Goal: Task Accomplishment & Management: Manage account settings

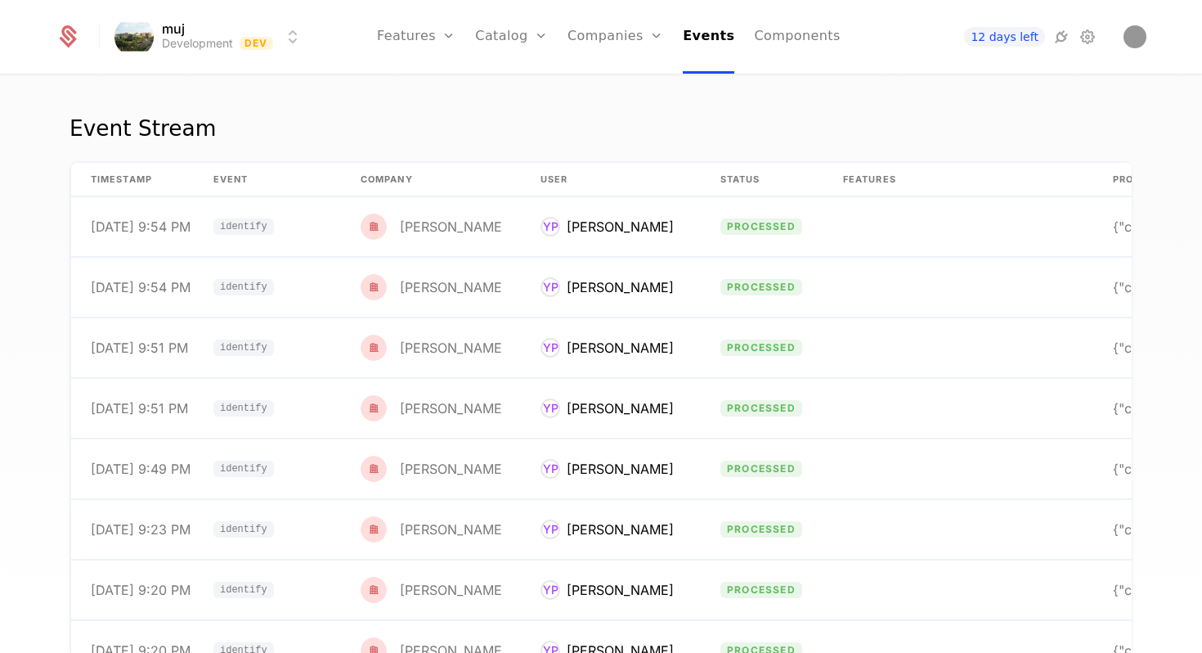
click at [73, 33] on icon at bounding box center [67, 36] width 23 height 23
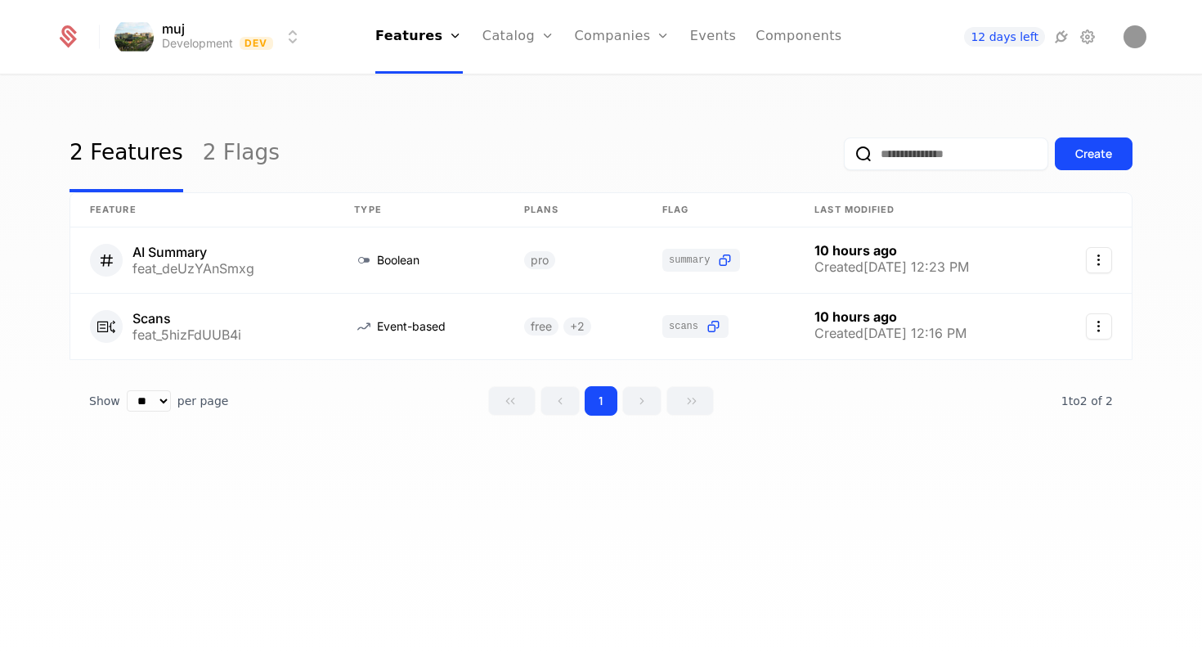
click at [81, 39] on div at bounding box center [78, 37] width 44 height 25
click at [76, 38] on icon at bounding box center [67, 36] width 23 height 23
click at [58, 34] on icon at bounding box center [67, 36] width 23 height 23
click at [288, 40] on html "muj Development Dev Features Features Flags Catalog Plans Add Ons Credits Confi…" at bounding box center [601, 326] width 1202 height 653
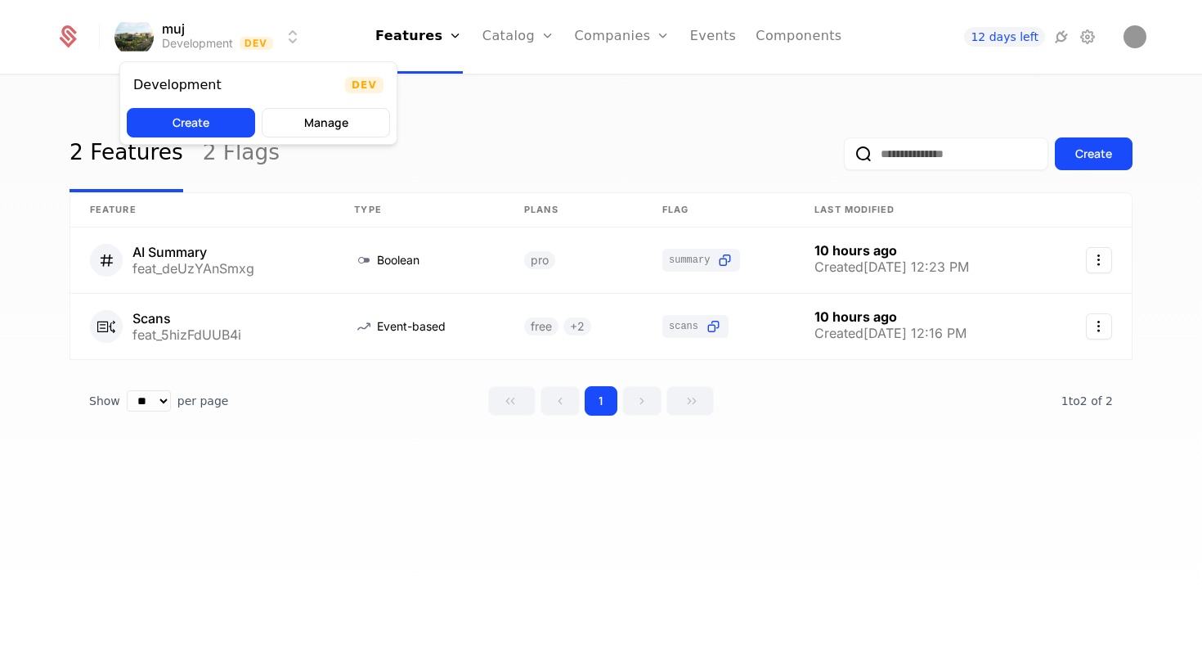
click at [238, 115] on button "Create" at bounding box center [191, 122] width 128 height 29
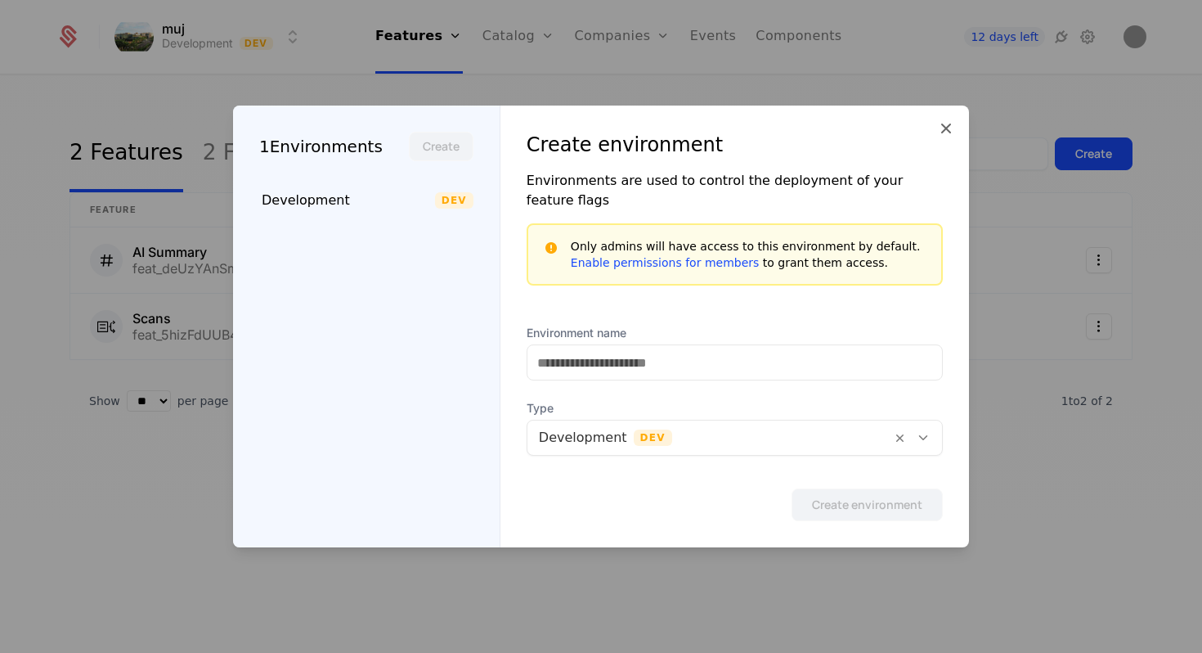
click at [944, 138] on icon at bounding box center [947, 129] width 20 height 20
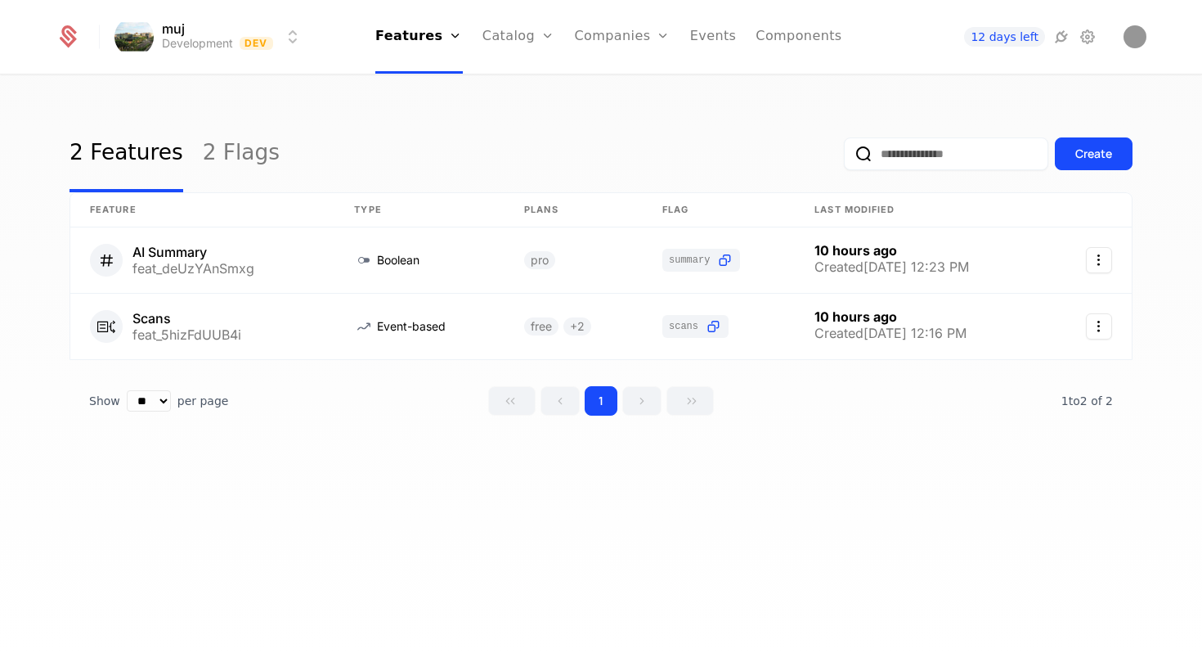
click at [998, 41] on span "12 days left" at bounding box center [1004, 37] width 80 height 20
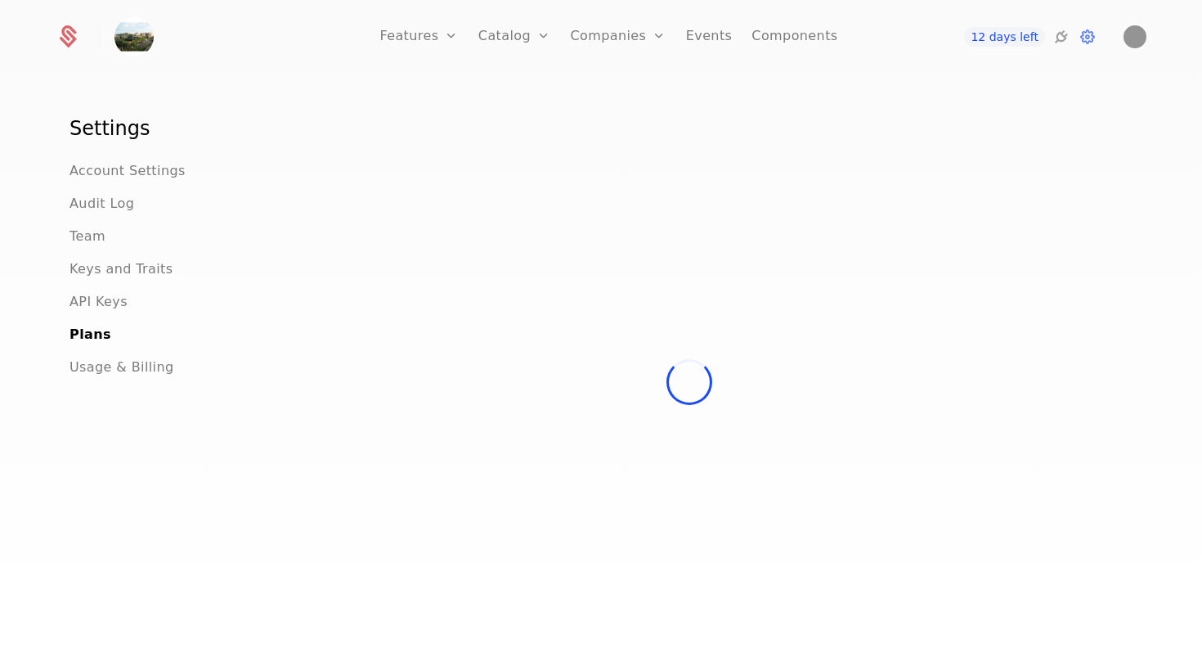
click at [118, 119] on h1 "Settings" at bounding box center [138, 128] width 137 height 26
click at [118, 132] on h1 "Settings" at bounding box center [138, 128] width 137 height 26
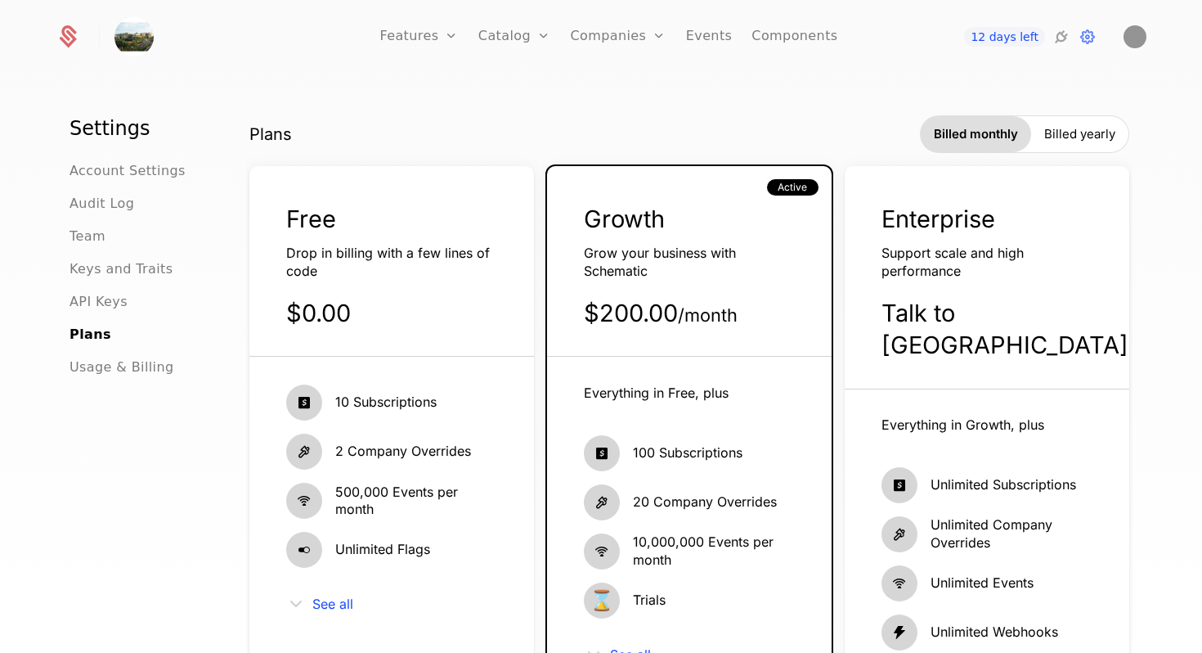
click at [116, 163] on span "Account Settings" at bounding box center [128, 171] width 116 height 20
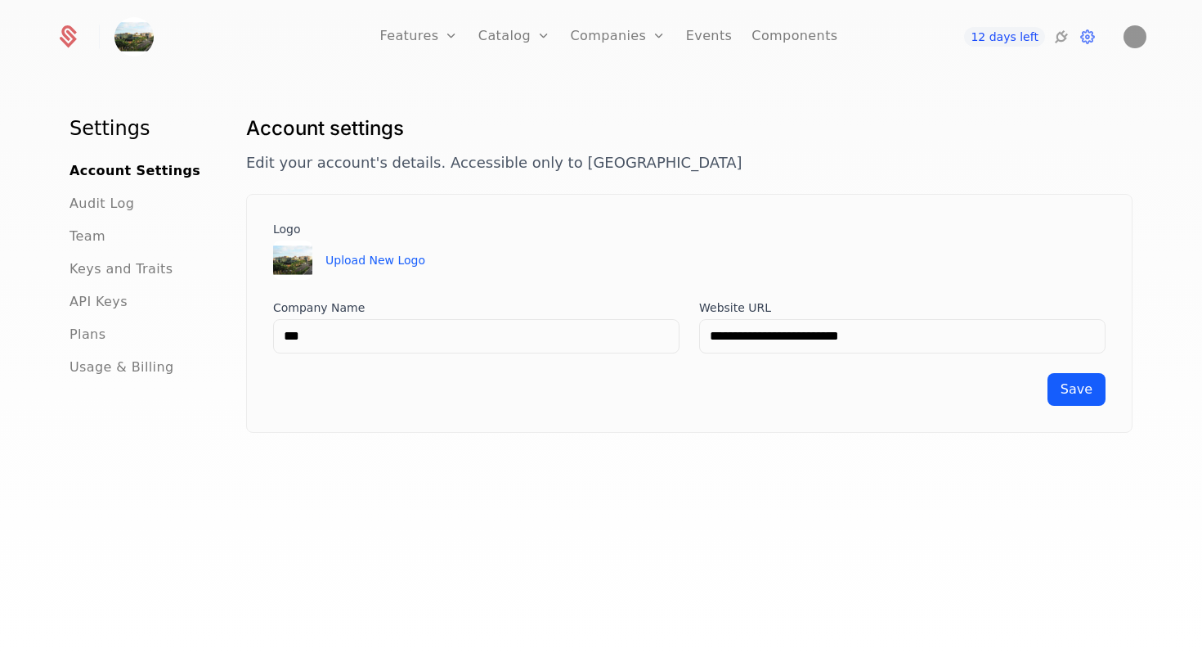
click at [108, 201] on span "Audit Log" at bounding box center [102, 204] width 65 height 20
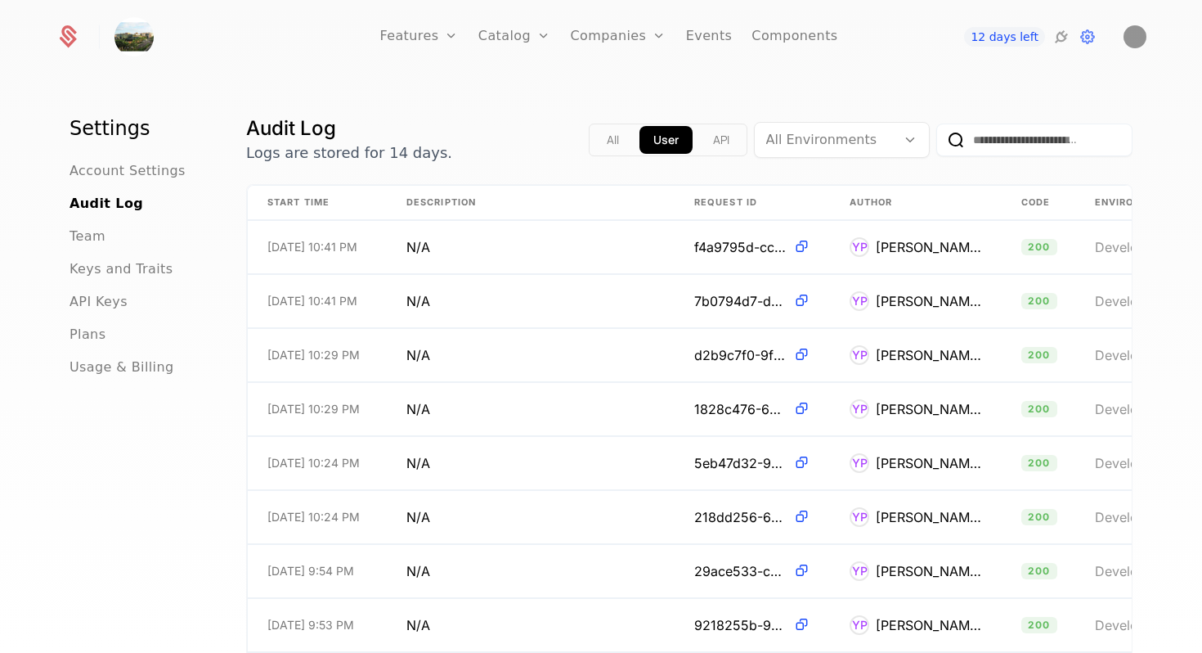
click at [104, 241] on div "Team" at bounding box center [138, 237] width 137 height 20
click at [83, 230] on span "Team" at bounding box center [88, 237] width 36 height 20
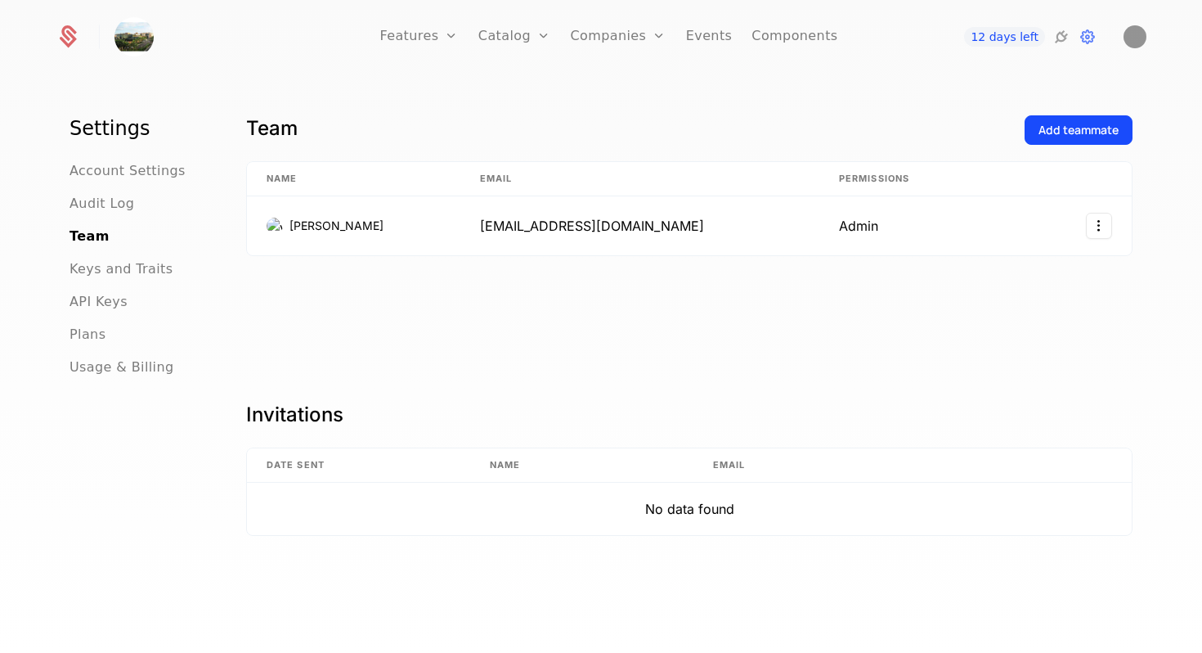
click at [107, 182] on ul "Account Settings Audit Log Team Keys and Traits API Keys Plans Usage & Billing" at bounding box center [138, 269] width 137 height 216
click at [108, 177] on span "Account Settings" at bounding box center [128, 171] width 116 height 20
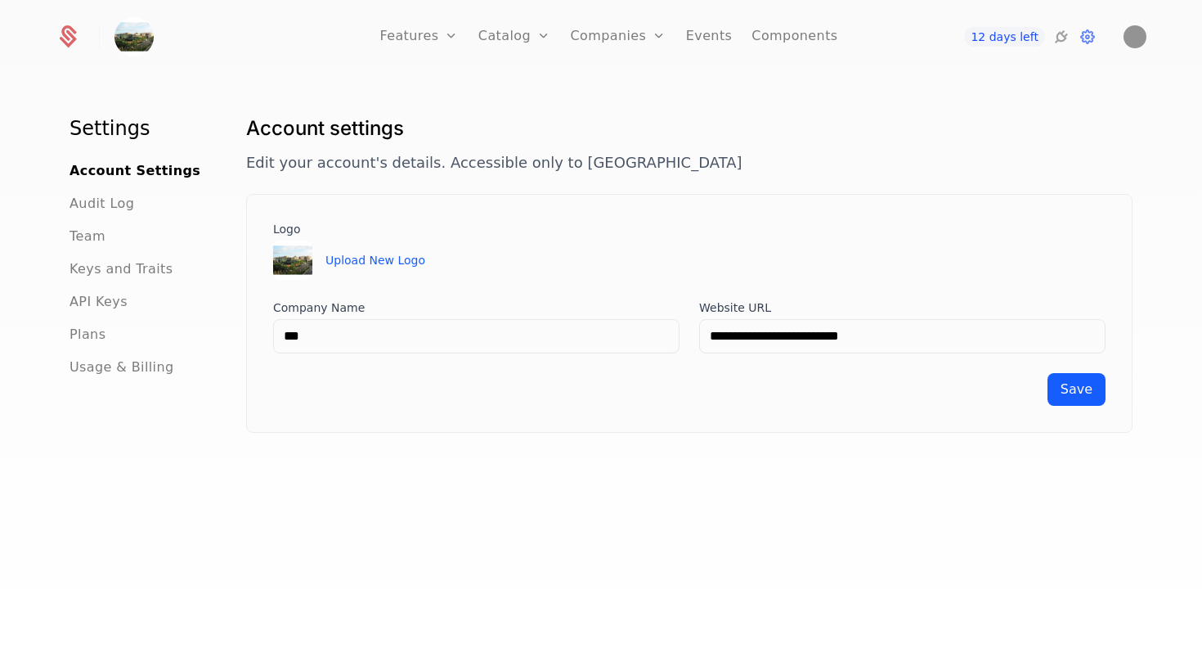
click at [114, 132] on h1 "Settings" at bounding box center [138, 128] width 137 height 26
click at [125, 49] on img at bounding box center [134, 36] width 39 height 39
click at [110, 128] on h1 "Settings" at bounding box center [138, 128] width 137 height 26
click at [147, 39] on img at bounding box center [134, 36] width 39 height 39
click at [75, 38] on icon at bounding box center [68, 39] width 17 height 18
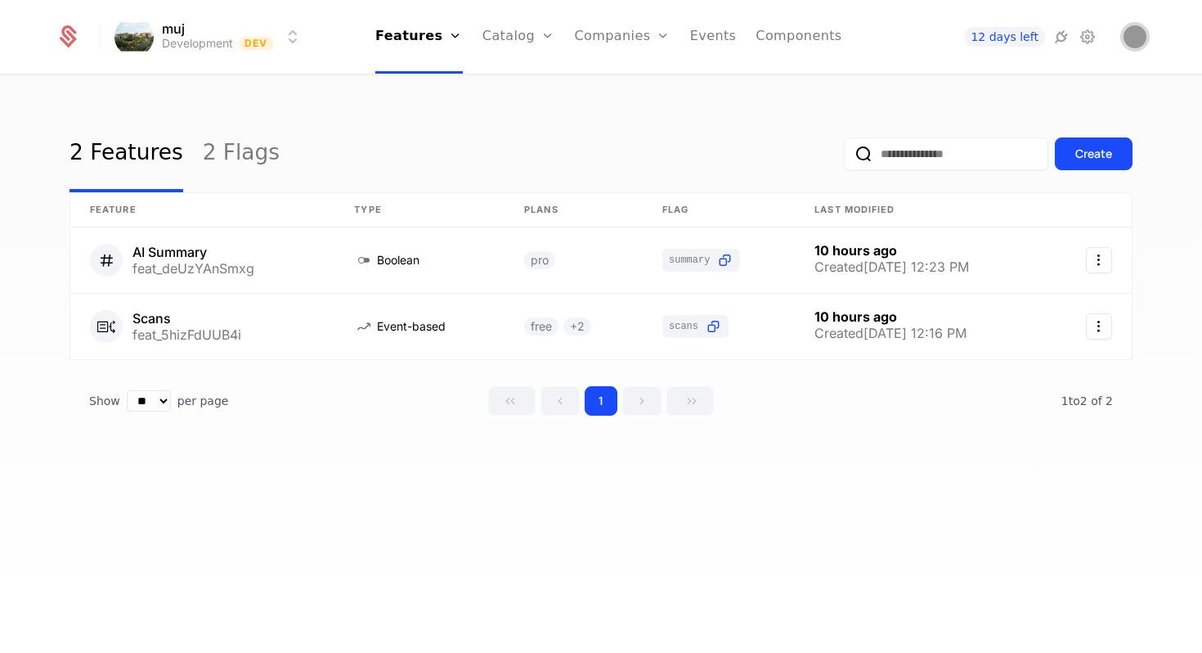
click at [1130, 35] on img "Open user button" at bounding box center [1135, 36] width 23 height 23
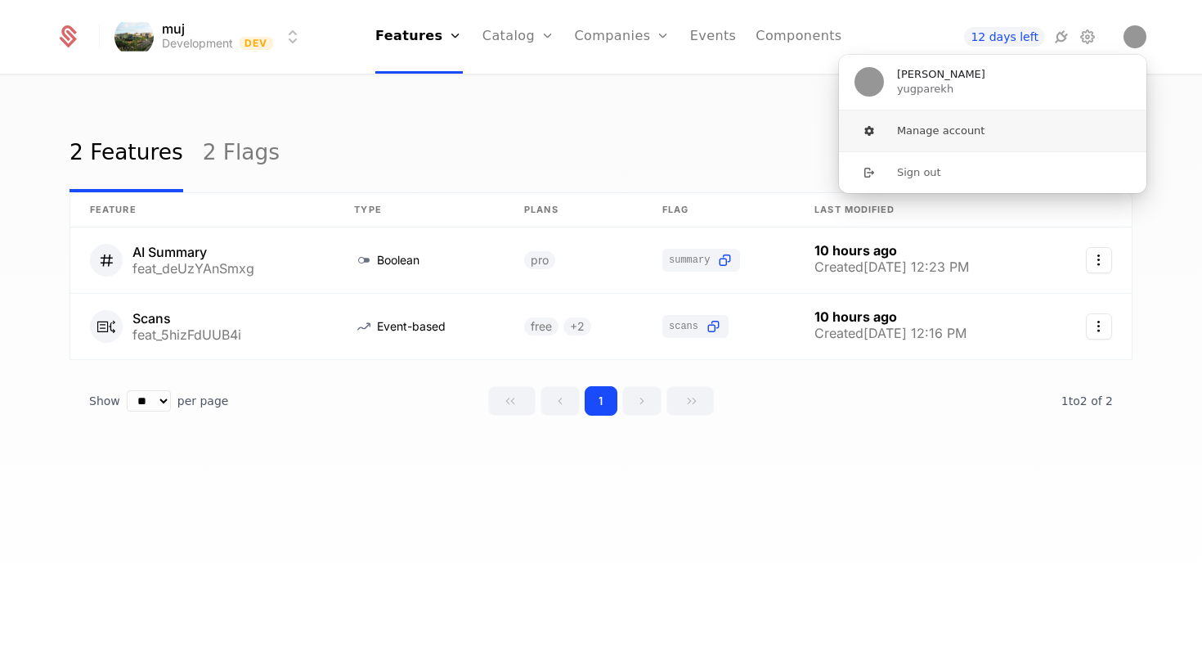
click at [993, 142] on button "Manage account" at bounding box center [992, 130] width 309 height 41
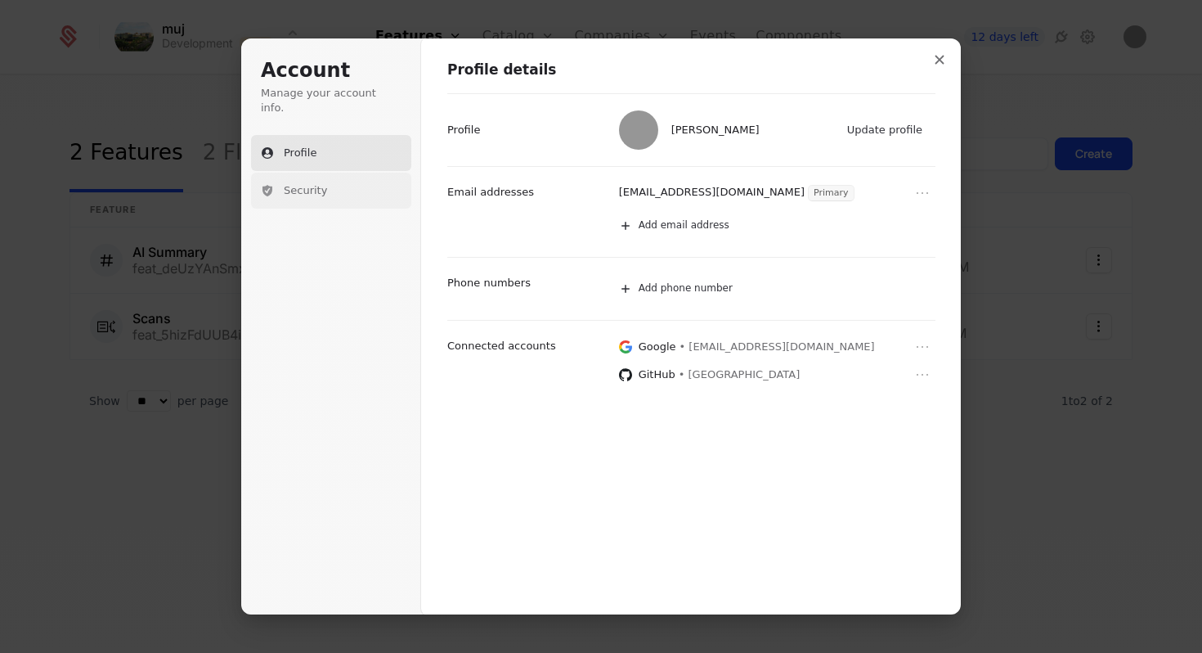
click at [362, 173] on button "Security" at bounding box center [331, 191] width 160 height 36
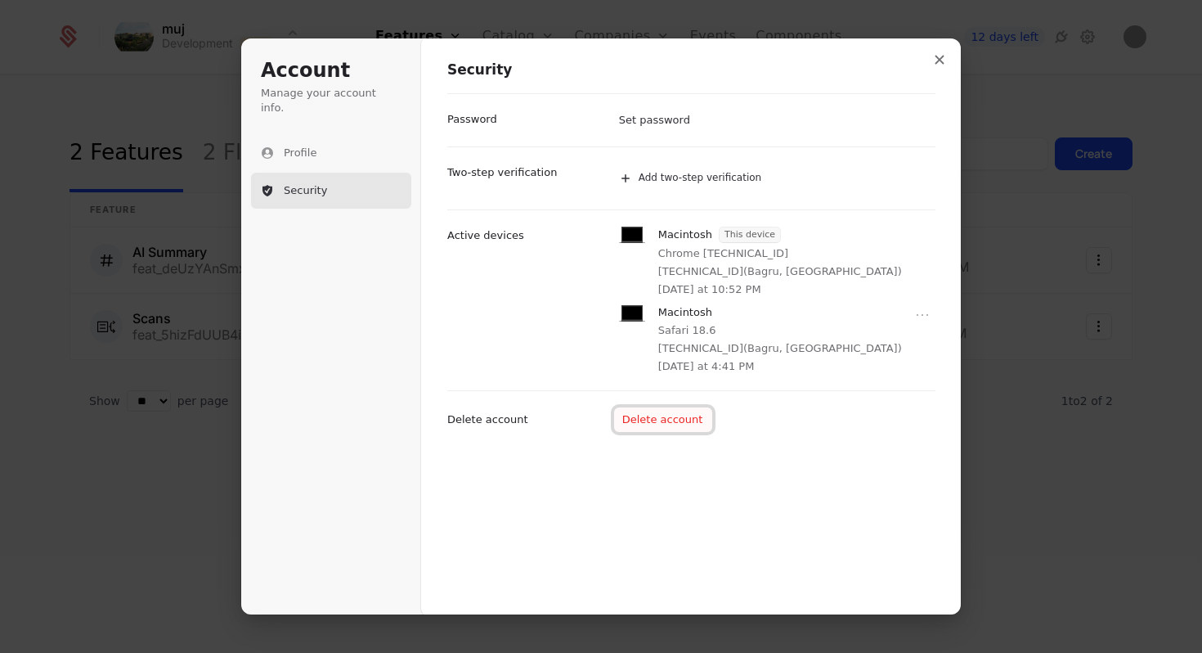
click at [659, 418] on button "Delete account" at bounding box center [663, 419] width 99 height 25
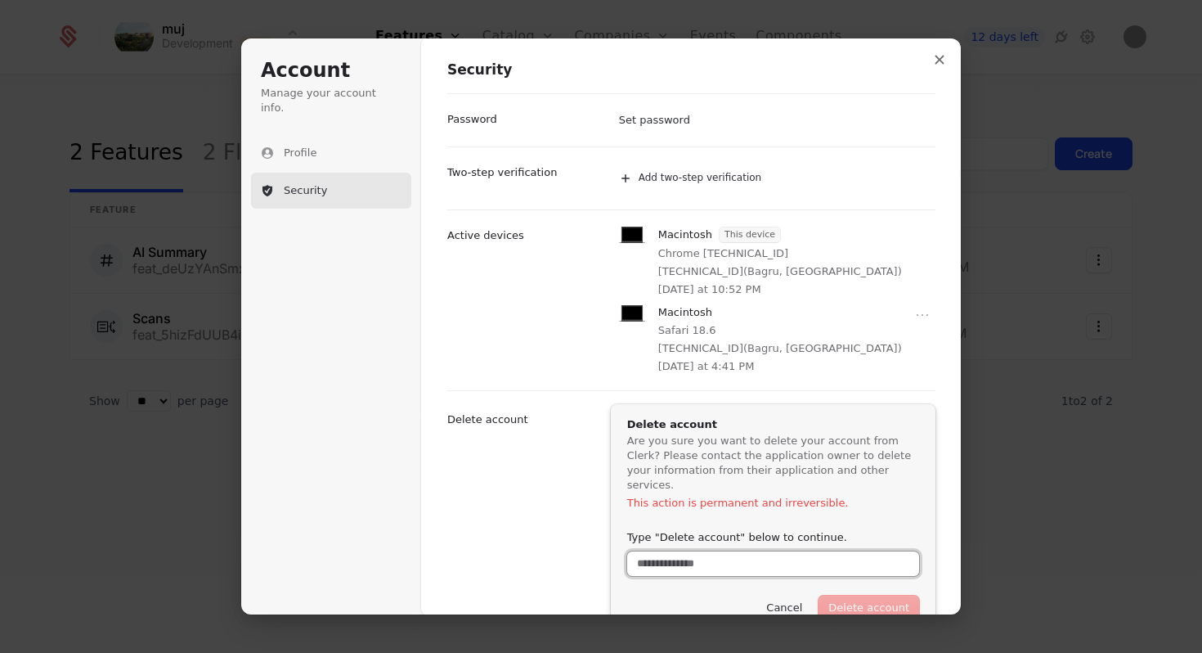
click at [810, 552] on input "Type "Delete account" below to continue." at bounding box center [773, 563] width 292 height 25
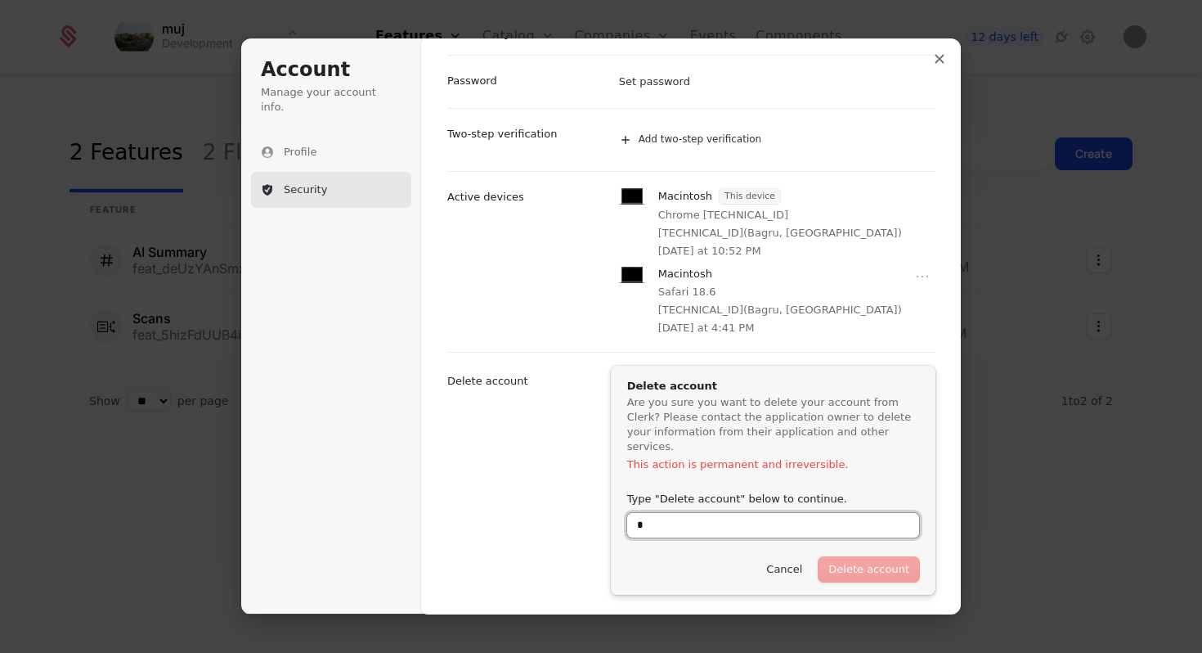
scroll to position [39, 0]
click at [883, 555] on button "Delete account" at bounding box center [869, 567] width 101 height 25
type input "**********"
